Goal: Information Seeking & Learning: Learn about a topic

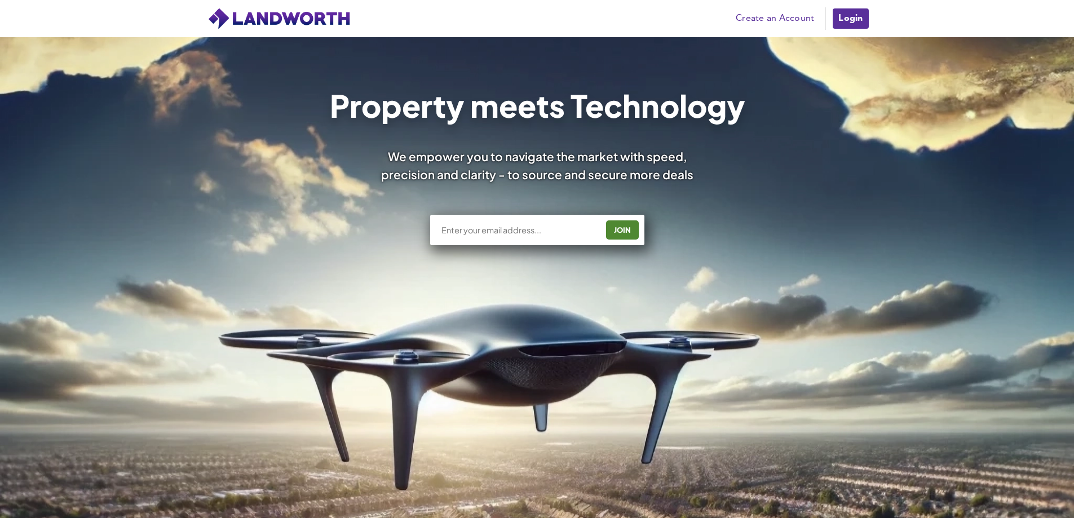
click at [851, 17] on link "Login" at bounding box center [850, 18] width 38 height 23
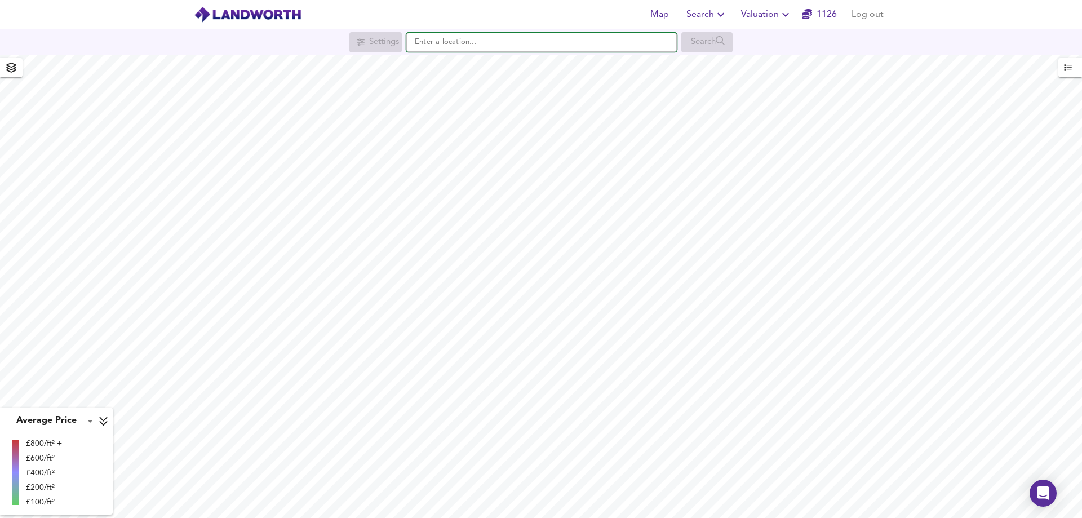
click at [471, 45] on input "text" at bounding box center [541, 42] width 271 height 19
paste input "PL11 2LH"
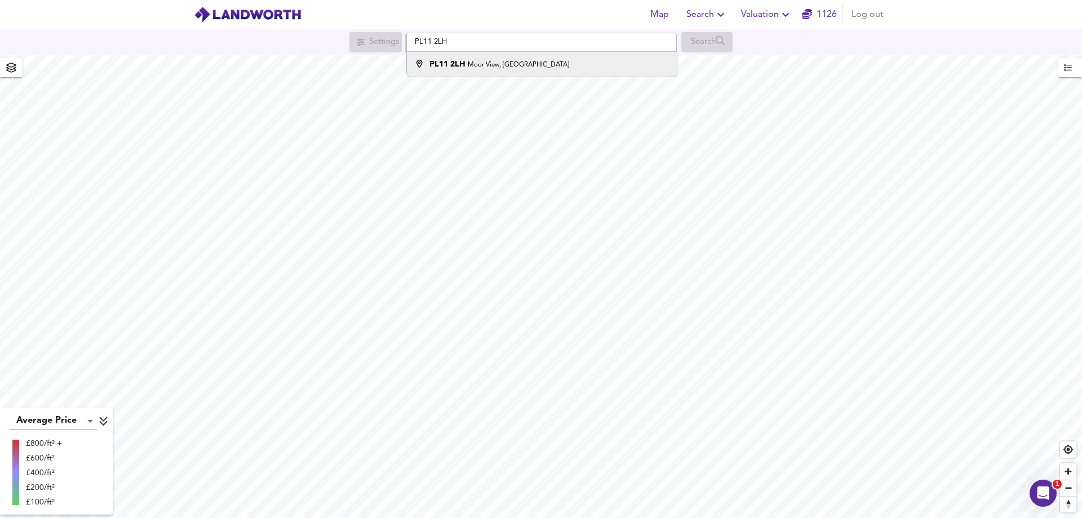
click at [475, 64] on small "Moor View, [GEOGRAPHIC_DATA]" at bounding box center [518, 64] width 101 height 7
type input "[STREET_ADDRESS]"
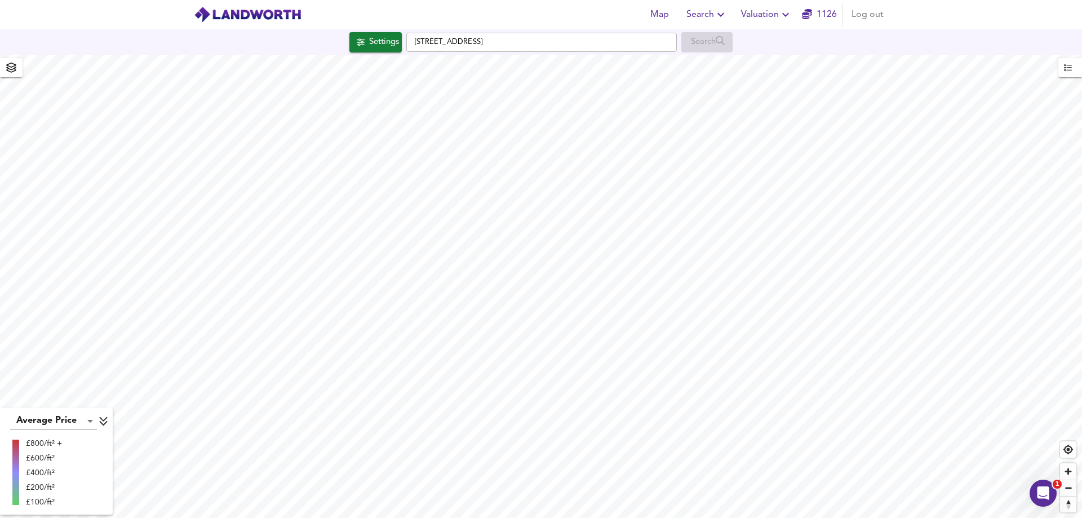
checkbox input "false"
checkbox input "true"
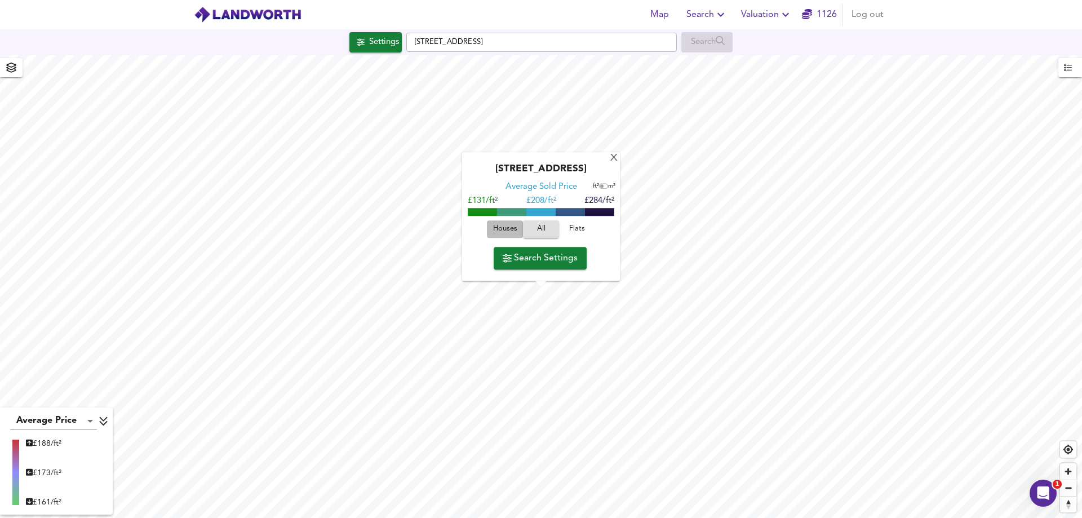
click at [505, 229] on span "Houses" at bounding box center [505, 229] width 30 height 13
click at [618, 157] on div "X" at bounding box center [614, 158] width 10 height 11
